Goal: Transaction & Acquisition: Obtain resource

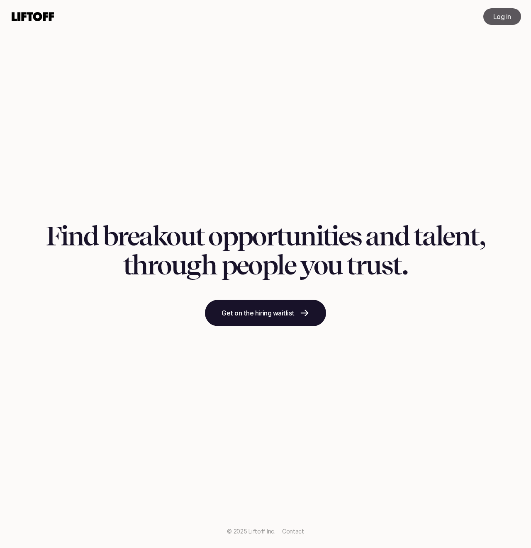
click at [498, 9] on link "Log in" at bounding box center [502, 16] width 38 height 17
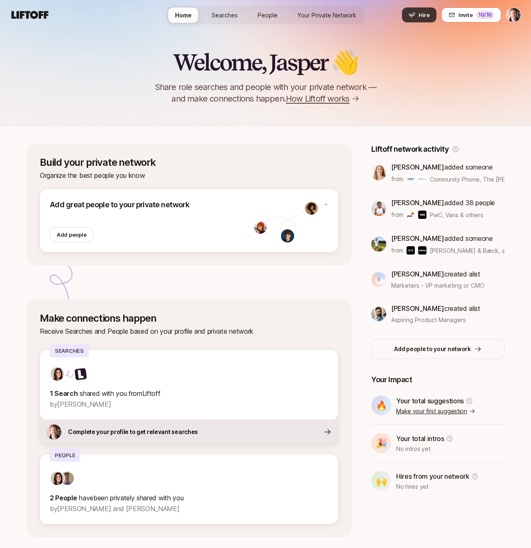
click at [411, 19] on button "Hire" at bounding box center [419, 14] width 34 height 15
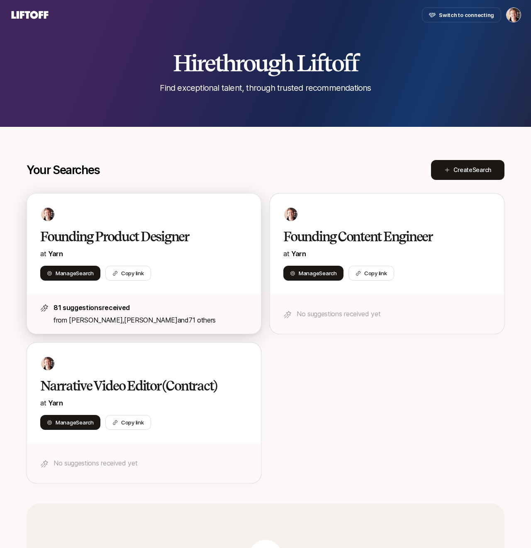
click at [185, 245] on h2 "Founding Product Designer" at bounding box center [135, 236] width 190 height 17
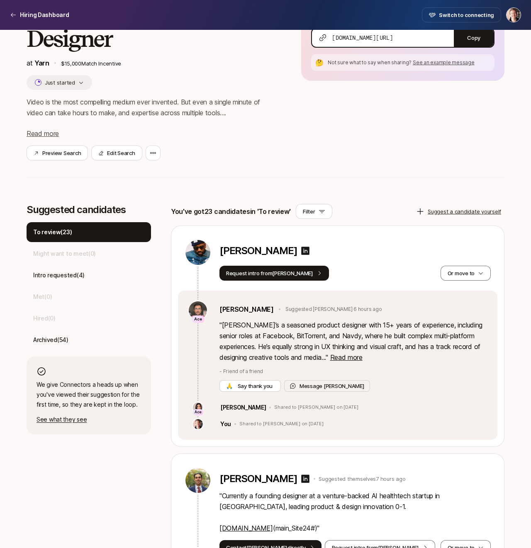
scroll to position [81, 0]
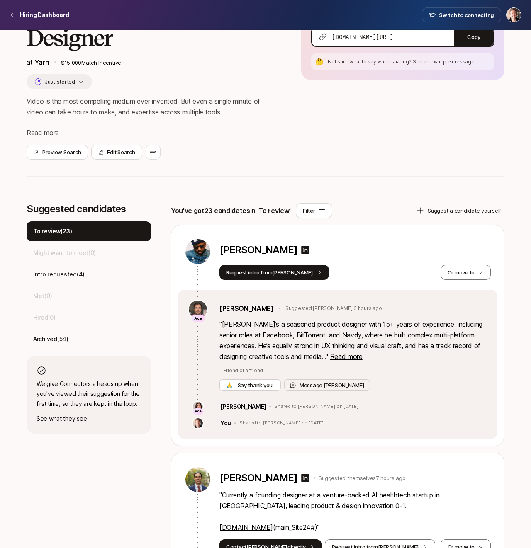
click at [351, 365] on div "" [PERSON_NAME]’s a seasoned product designer with 15+ years of experience, inc…" at bounding box center [353, 355] width 268 height 72
click at [349, 360] on span "Read more" at bounding box center [346, 356] width 32 height 8
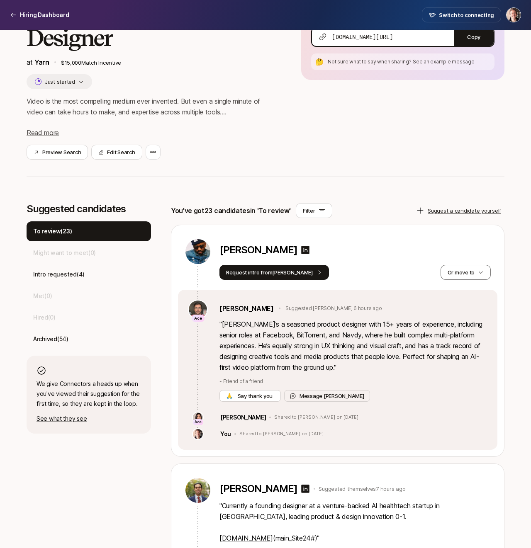
click at [300, 352] on p "" [PERSON_NAME]’s a seasoned product designer with 15+ years of experience, inc…" at bounding box center [353, 346] width 268 height 54
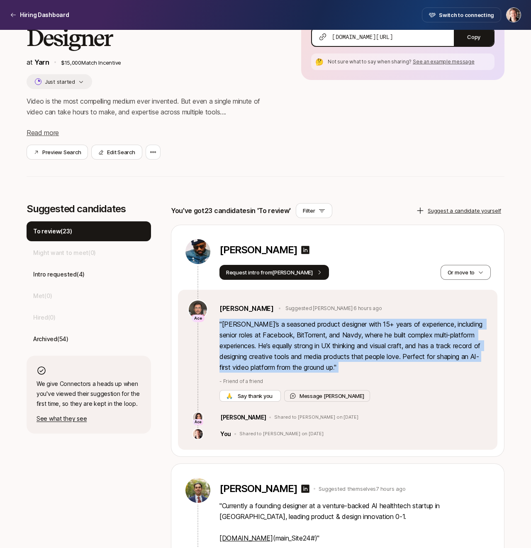
click at [300, 352] on p "" [PERSON_NAME]’s a seasoned product designer with 15+ years of experience, inc…" at bounding box center [353, 346] width 268 height 54
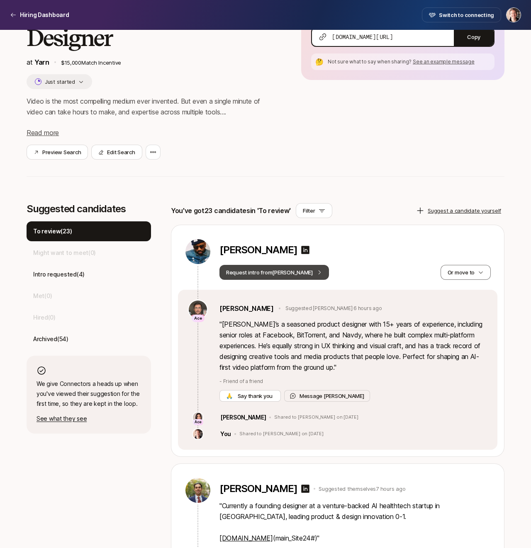
click at [282, 268] on button "Request intro from [PERSON_NAME]" at bounding box center [273, 272] width 109 height 15
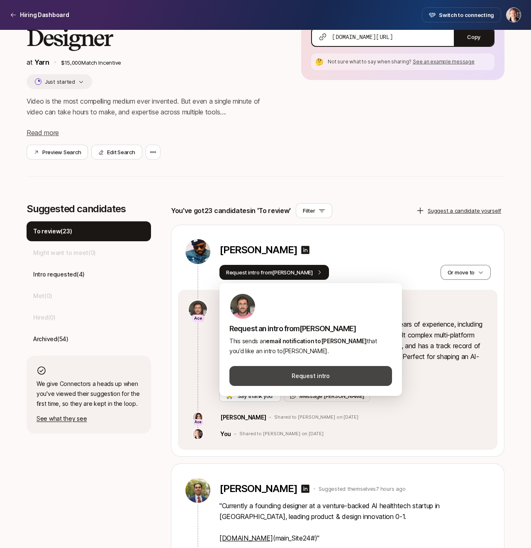
click at [293, 369] on button "Request intro" at bounding box center [310, 376] width 163 height 20
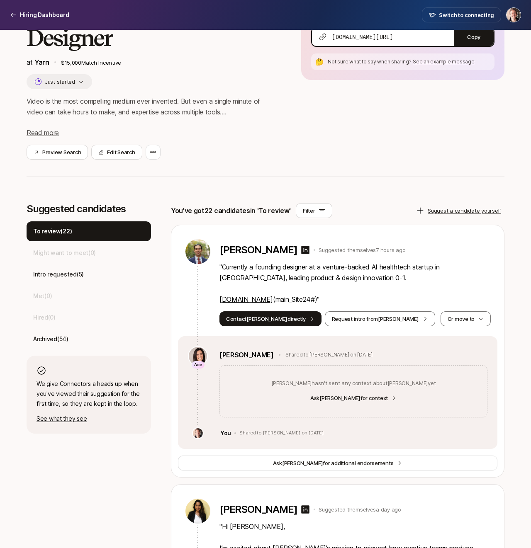
click at [254, 296] on link "[DOMAIN_NAME]" at bounding box center [245, 299] width 53 height 8
click at [279, 297] on p "" Currently a founding designer at a venture-backed AI healthtech startup in [G…" at bounding box center [354, 283] width 271 height 43
click at [309, 299] on p "" Currently a founding designer at a venture-backed AI healthtech startup in [G…" at bounding box center [354, 283] width 271 height 43
copy p "main_Site24#"
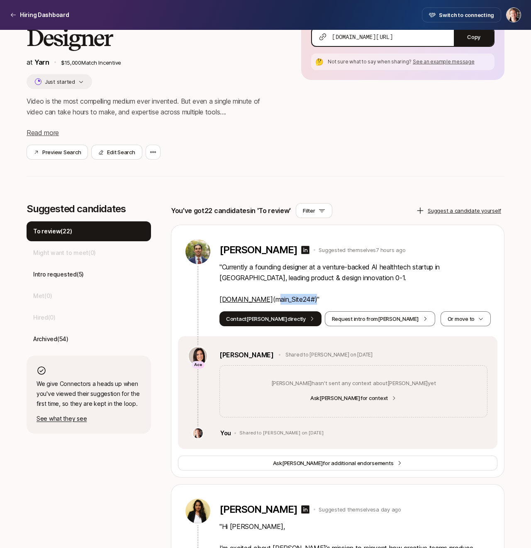
click at [325, 177] on div "Founding Product Designer at Yarn $15,000 Match Incentive Just started Video is…" at bounding box center [266, 86] width 478 height 214
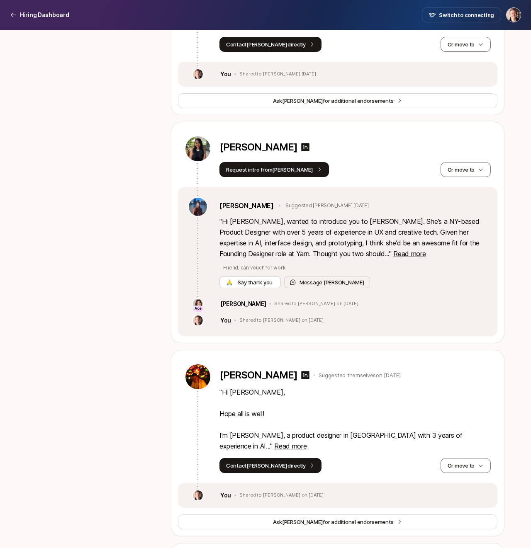
scroll to position [1140, 0]
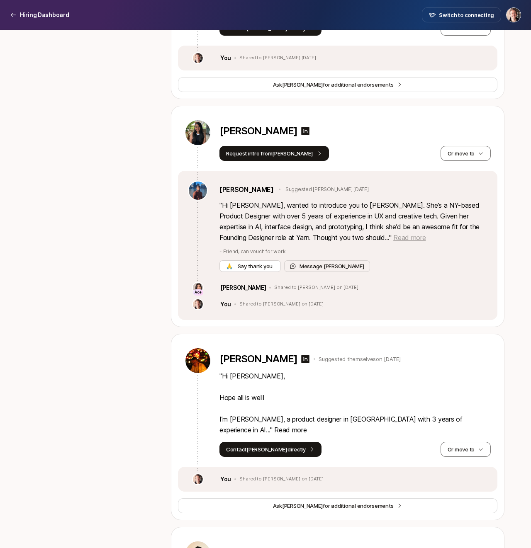
click at [393, 239] on span "Read more" at bounding box center [409, 237] width 32 height 8
click at [253, 262] on span "Say thank you" at bounding box center [255, 266] width 38 height 8
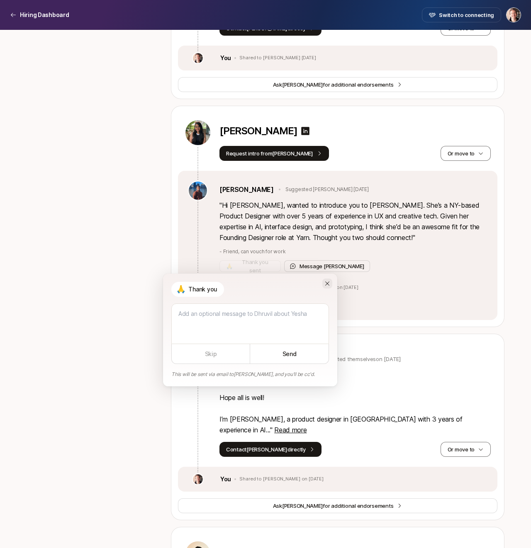
click at [327, 280] on icon at bounding box center [327, 283] width 7 height 7
type textarea "x"
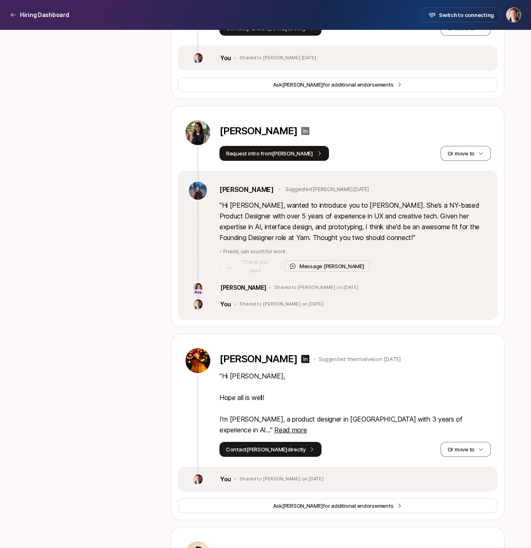
click at [301, 128] on icon at bounding box center [305, 131] width 8 height 8
click at [325, 231] on p "" Hi [PERSON_NAME], wanted to introduce you to [PERSON_NAME]. She’s a NY-based …" at bounding box center [353, 221] width 268 height 43
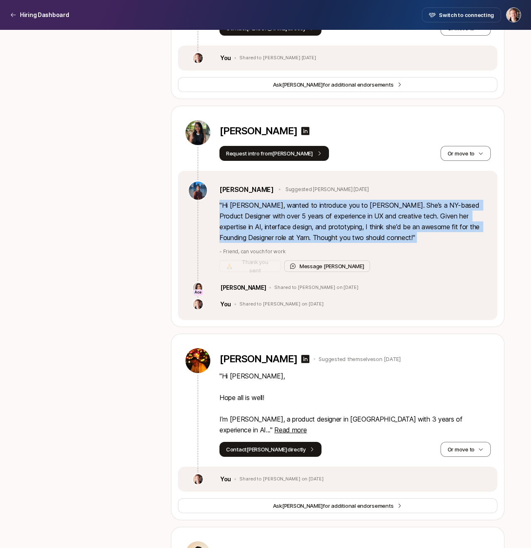
click at [365, 219] on p "" Hi [PERSON_NAME], wanted to introduce you to [PERSON_NAME]. She’s a NY-based …" at bounding box center [353, 221] width 268 height 43
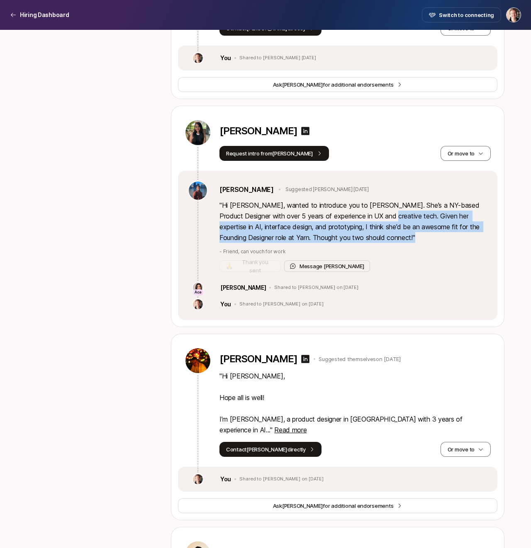
drag, startPoint x: 375, startPoint y: 217, endPoint x: 371, endPoint y: 234, distance: 17.9
click at [371, 234] on p "" Hi [PERSON_NAME], wanted to introduce you to [PERSON_NAME]. She’s a NY-based …" at bounding box center [353, 221] width 268 height 43
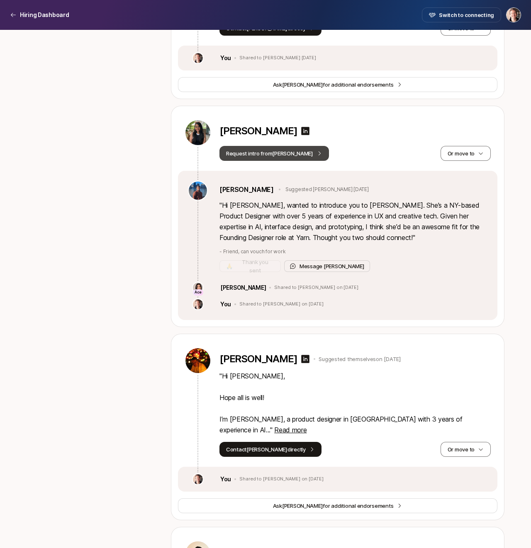
click at [293, 151] on button "Request intro from [GEOGRAPHIC_DATA]" at bounding box center [273, 153] width 109 height 15
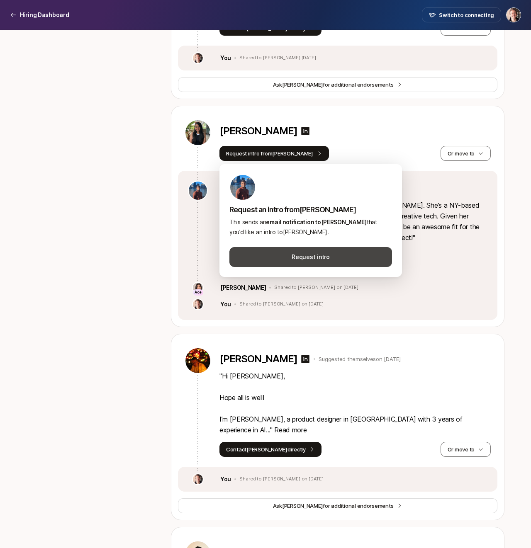
click at [299, 253] on button "Request intro" at bounding box center [310, 257] width 163 height 20
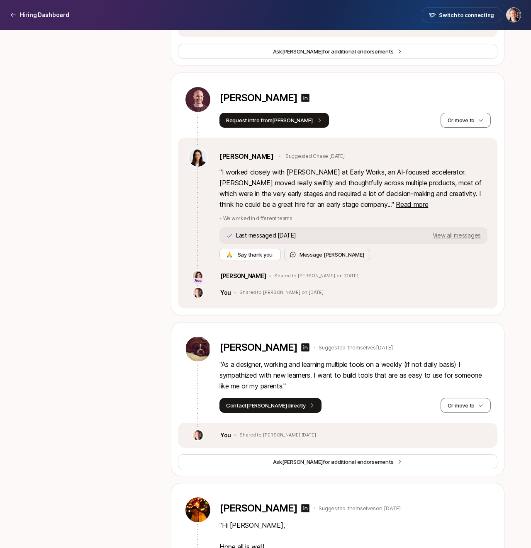
scroll to position [752, 0]
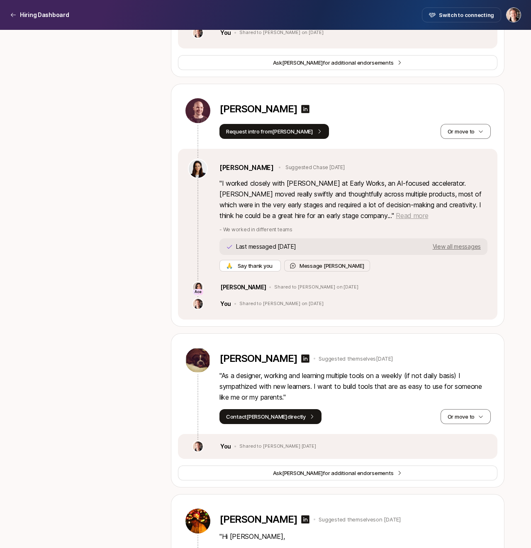
click at [396, 218] on span "Read more" at bounding box center [412, 215] width 32 height 8
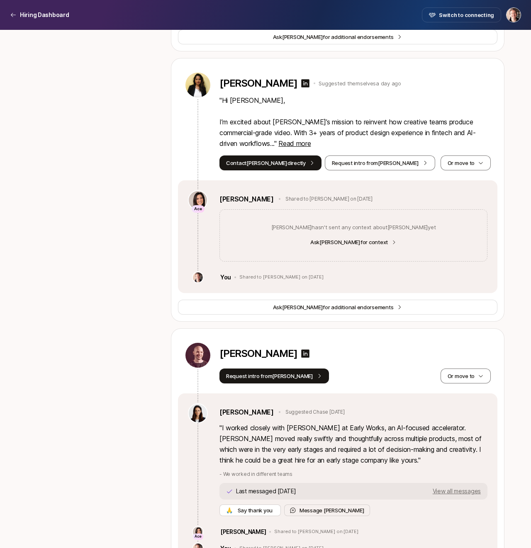
scroll to position [441, 0]
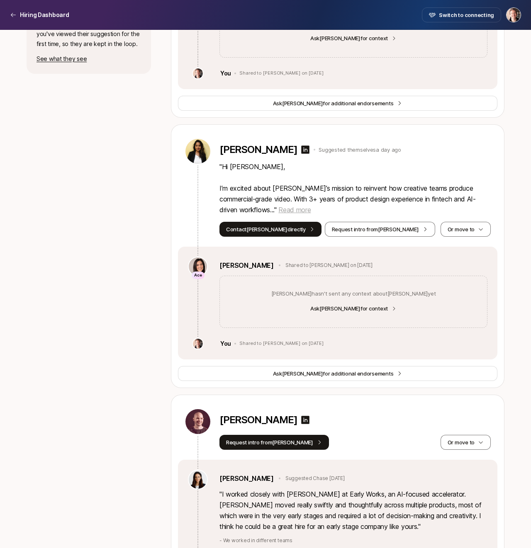
click at [283, 209] on span "Read more" at bounding box center [294, 210] width 32 height 8
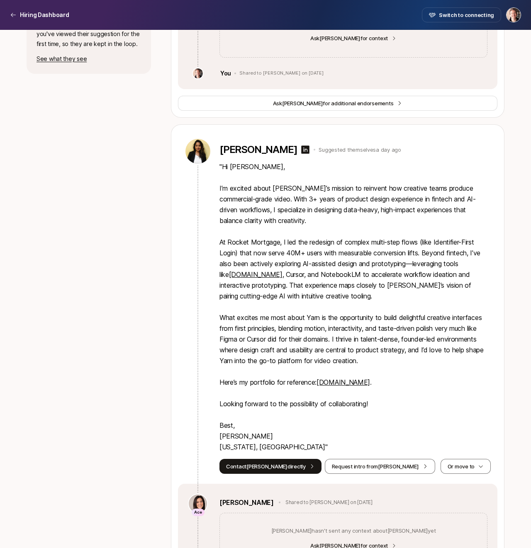
click at [288, 249] on p "" Hi [PERSON_NAME], I’m excited about [PERSON_NAME]’s mission to reinvent how c…" at bounding box center [354, 306] width 271 height 291
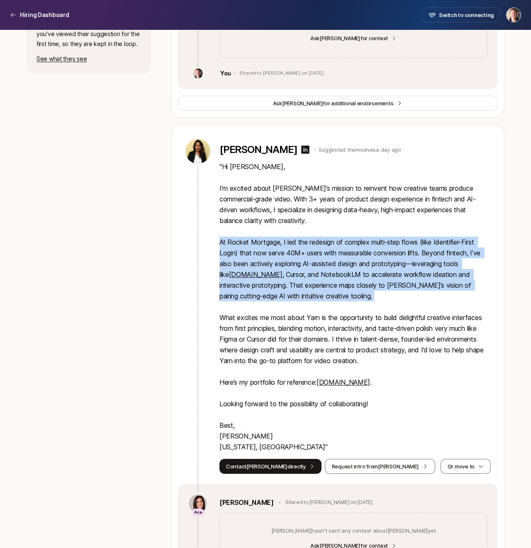
click at [301, 269] on p "" Hi [PERSON_NAME], I’m excited about [PERSON_NAME]’s mission to reinvent how c…" at bounding box center [354, 306] width 271 height 291
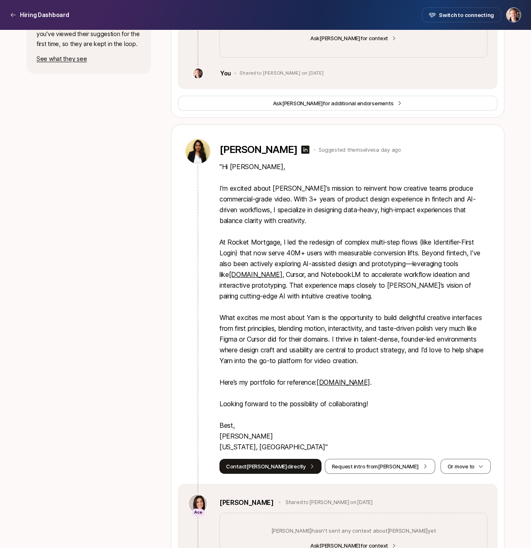
click at [301, 269] on p "" Hi [PERSON_NAME], I’m excited about [PERSON_NAME]’s mission to reinvent how c…" at bounding box center [354, 306] width 271 height 291
click at [336, 279] on p "" Hi [PERSON_NAME], I’m excited about [PERSON_NAME]’s mission to reinvent how c…" at bounding box center [354, 306] width 271 height 291
click at [292, 277] on p "" Hi [PERSON_NAME], I’m excited about [PERSON_NAME]’s mission to reinvent how c…" at bounding box center [354, 306] width 271 height 291
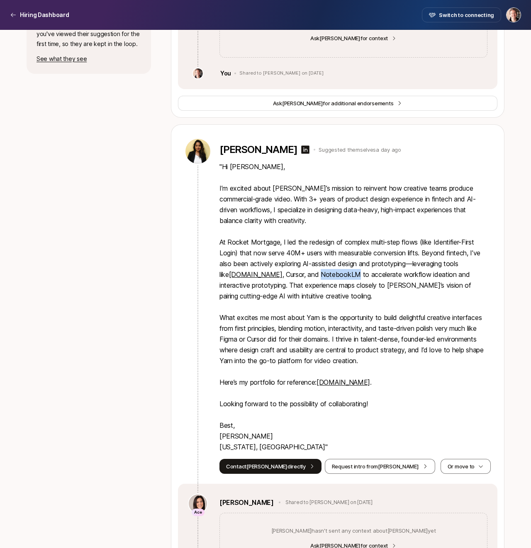
click at [294, 290] on p "" Hi [PERSON_NAME], I’m excited about [PERSON_NAME]’s mission to reinvent how c…" at bounding box center [354, 306] width 271 height 291
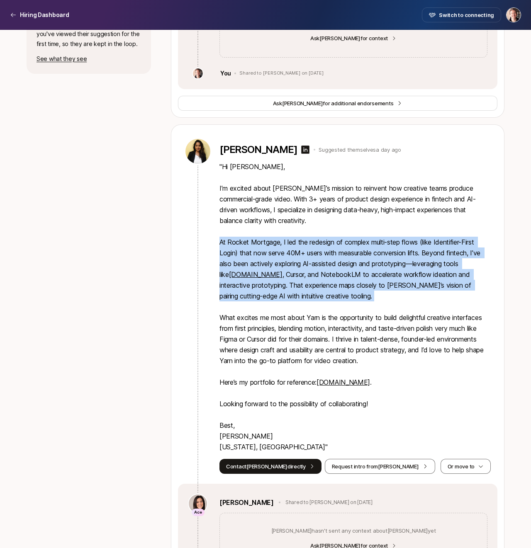
click at [313, 345] on p "" Hi [PERSON_NAME], I’m excited about [PERSON_NAME]’s mission to reinvent how c…" at bounding box center [354, 306] width 271 height 291
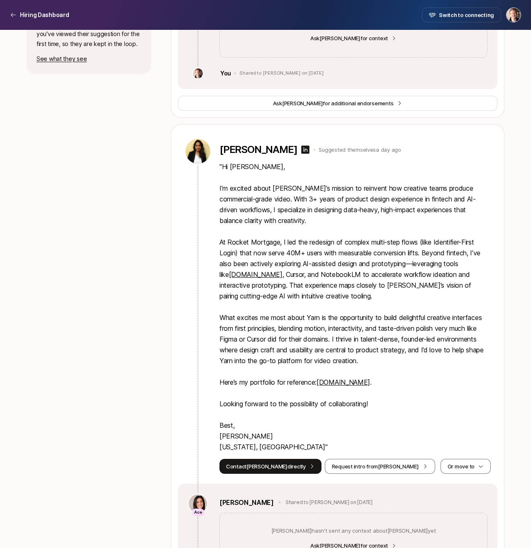
click at [313, 345] on p "" Hi [PERSON_NAME], I’m excited about [PERSON_NAME]’s mission to reinvent how c…" at bounding box center [354, 306] width 271 height 291
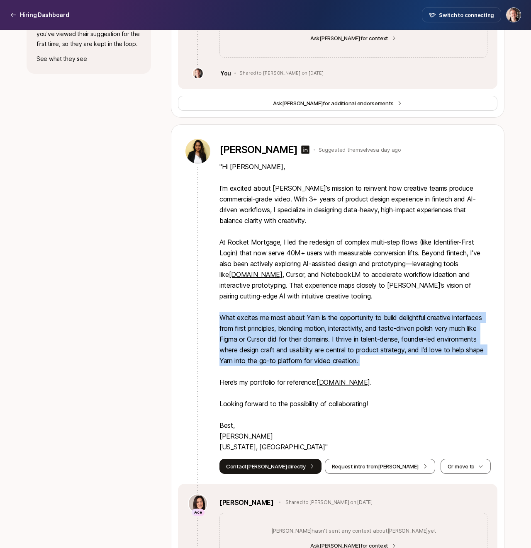
click at [320, 294] on p "" Hi [PERSON_NAME], I’m excited about [PERSON_NAME]’s mission to reinvent how c…" at bounding box center [354, 306] width 271 height 291
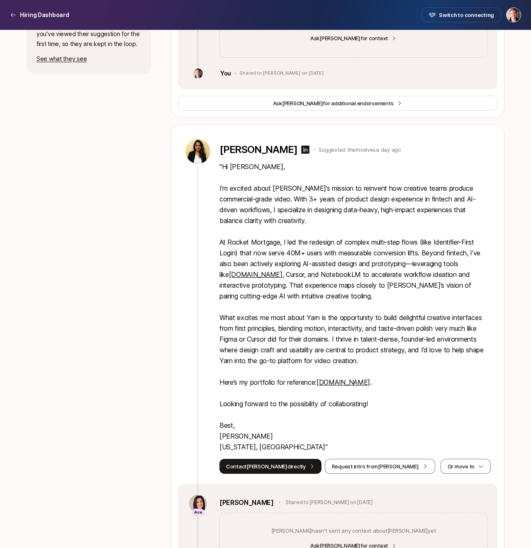
click at [320, 294] on p "" Hi [PERSON_NAME], I’m excited about [PERSON_NAME]’s mission to reinvent how c…" at bounding box center [354, 306] width 271 height 291
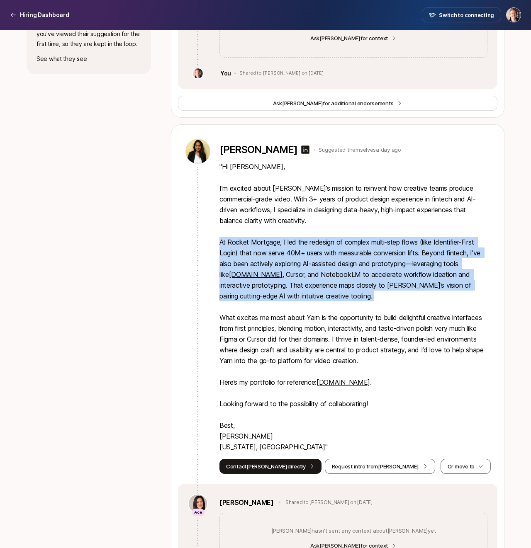
click at [324, 339] on p "" Hi [PERSON_NAME], I’m excited about [PERSON_NAME]’s mission to reinvent how c…" at bounding box center [354, 306] width 271 height 291
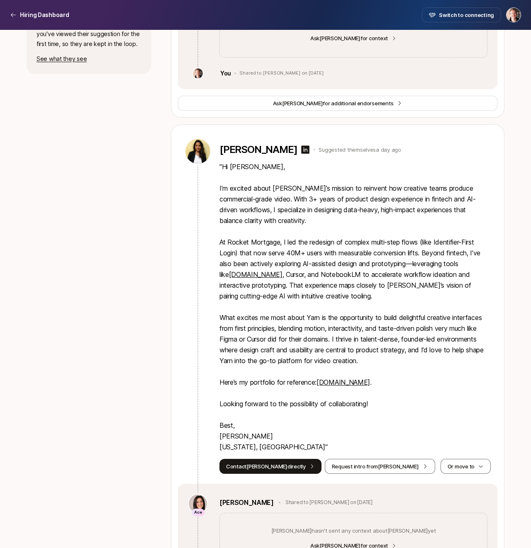
click at [324, 339] on p "" Hi [PERSON_NAME], I’m excited about [PERSON_NAME]’s mission to reinvent how c…" at bounding box center [354, 306] width 271 height 291
click at [336, 382] on link "[DOMAIN_NAME]" at bounding box center [342, 382] width 53 height 8
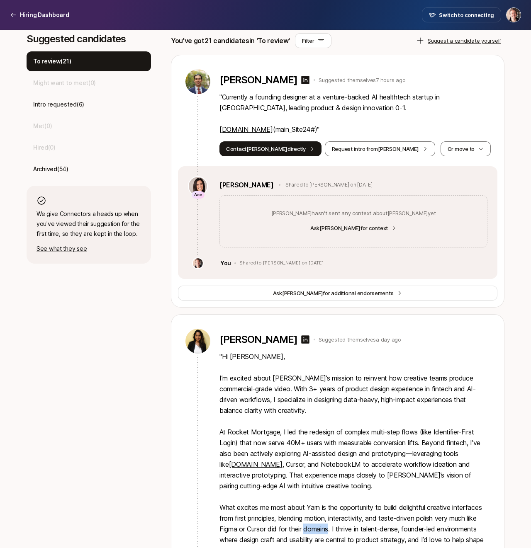
scroll to position [0, 0]
